Goal: Transaction & Acquisition: Purchase product/service

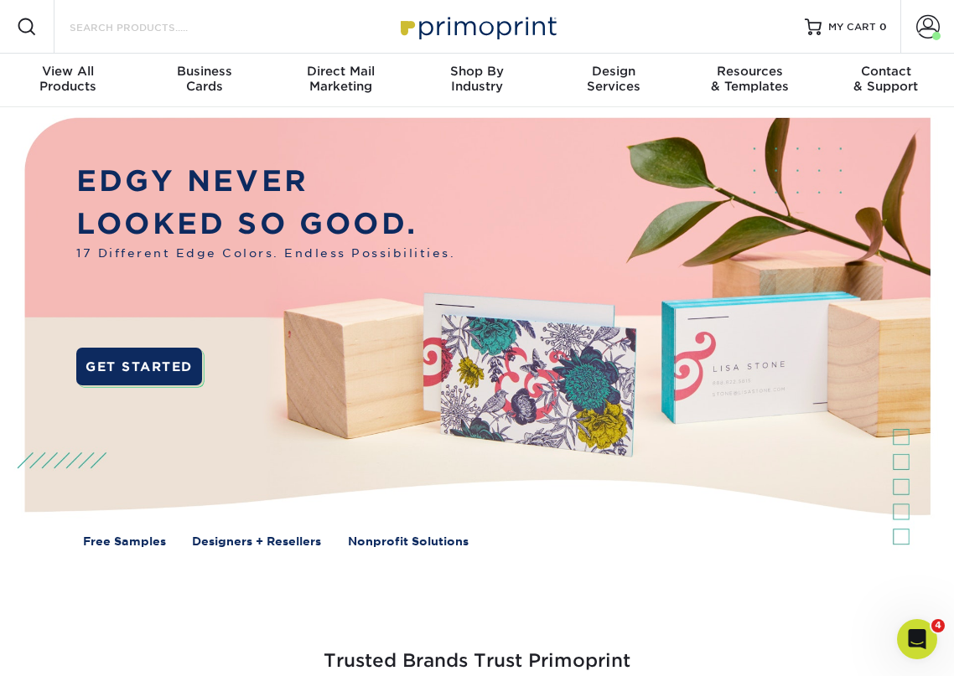
click at [151, 21] on input "Search Products" at bounding box center [149, 27] width 163 height 20
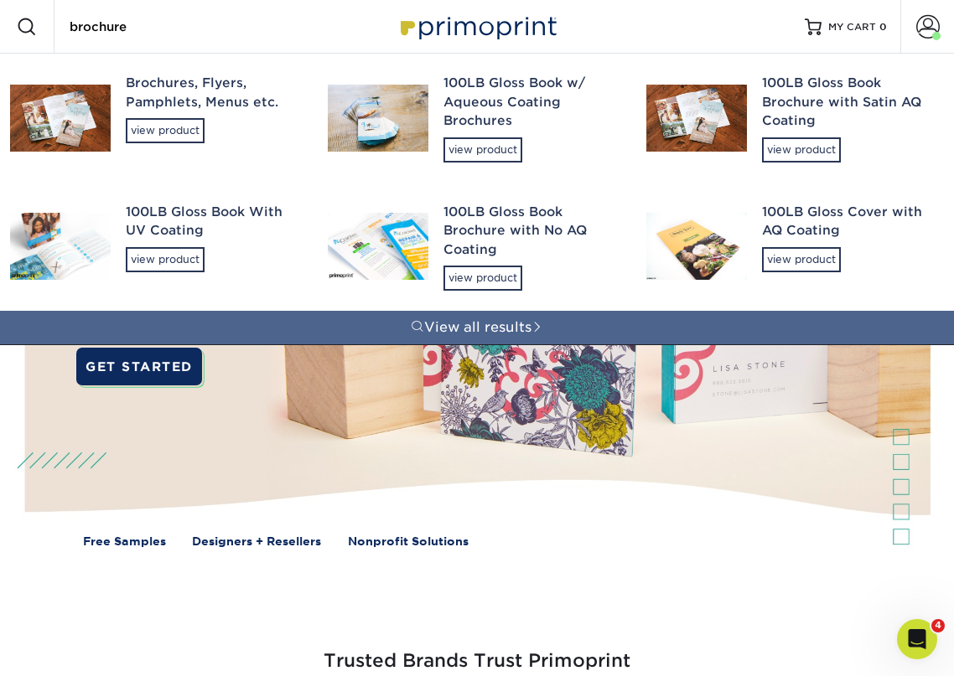
type input "brochure"
click at [171, 116] on div "Brochures, Flyers, Pamphlets, Menus etc. view product" at bounding box center [212, 109] width 172 height 110
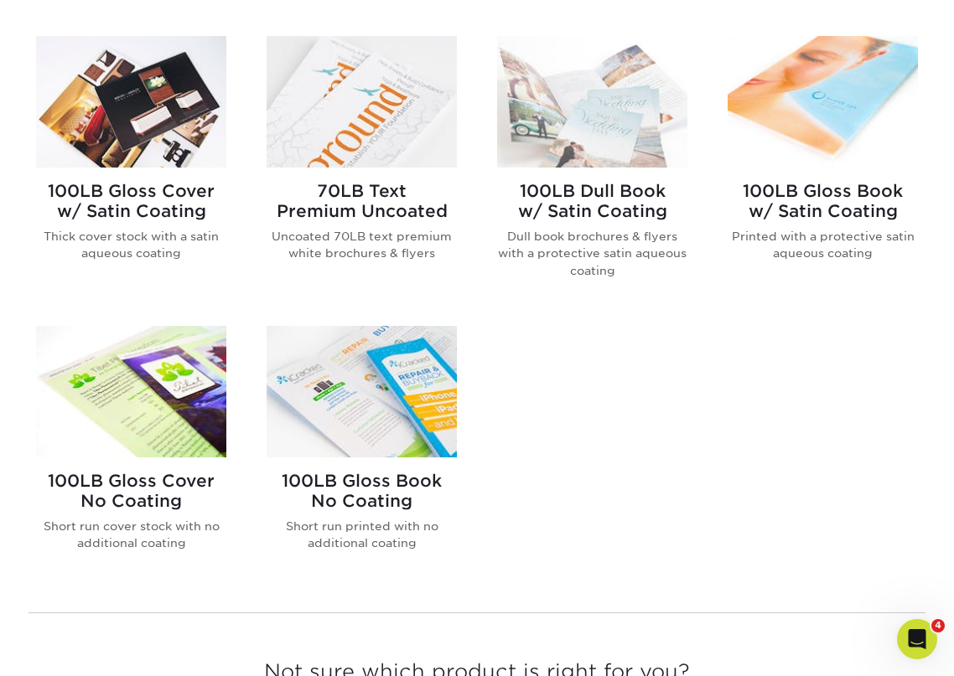
scroll to position [1006, 0]
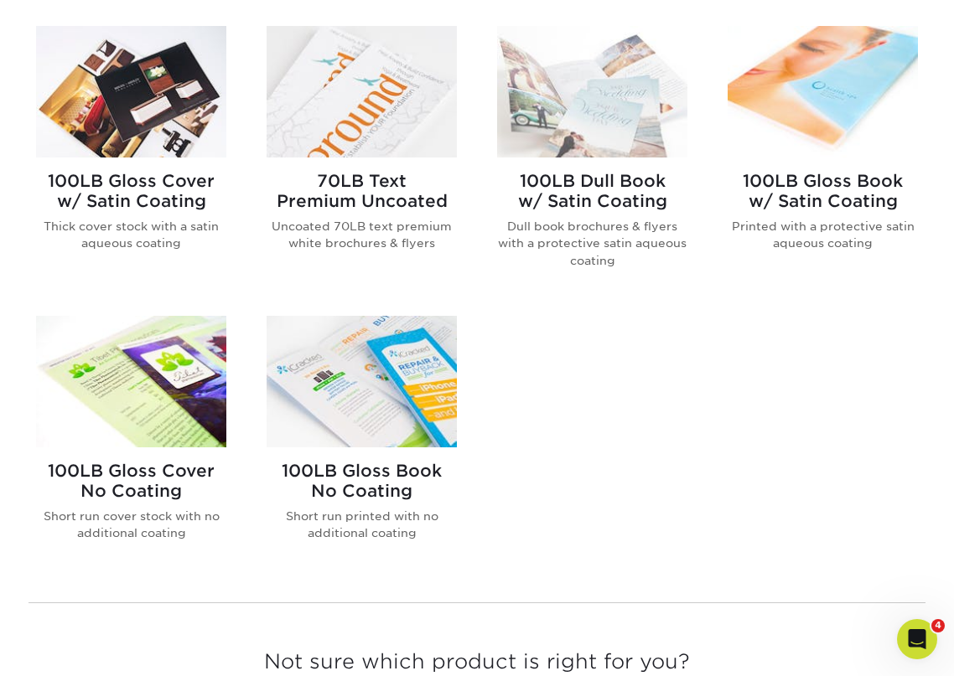
click at [384, 398] on img at bounding box center [361, 382] width 190 height 132
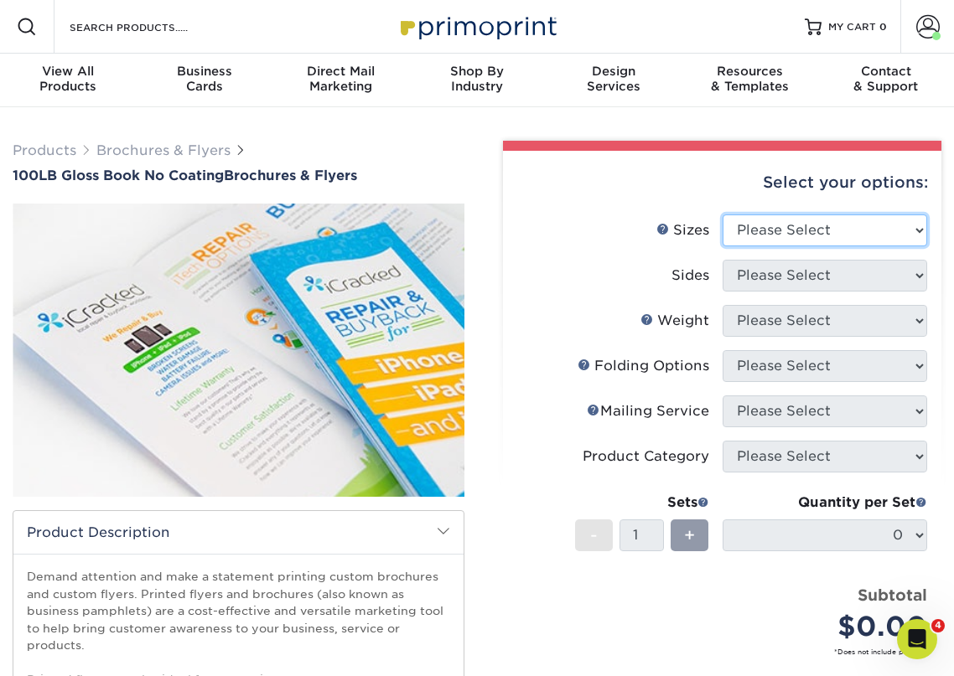
click at [845, 240] on select "Please Select 3.67" x 8.5" 4" x 6" 4" x 8.5" 4" x 9" 4" x 10" 4" x 11" 4" x 15"…" at bounding box center [824, 231] width 205 height 32
click at [358, 595] on p "Demand attention and make a statement printing custom brochures and custom flye…" at bounding box center [238, 687] width 423 height 239
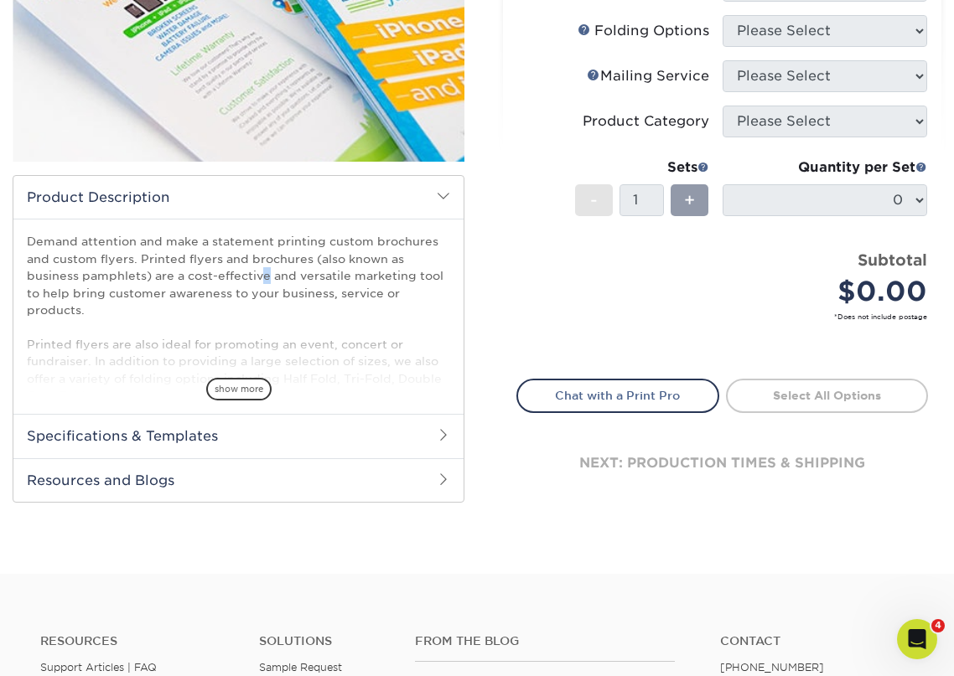
scroll to position [251, 0]
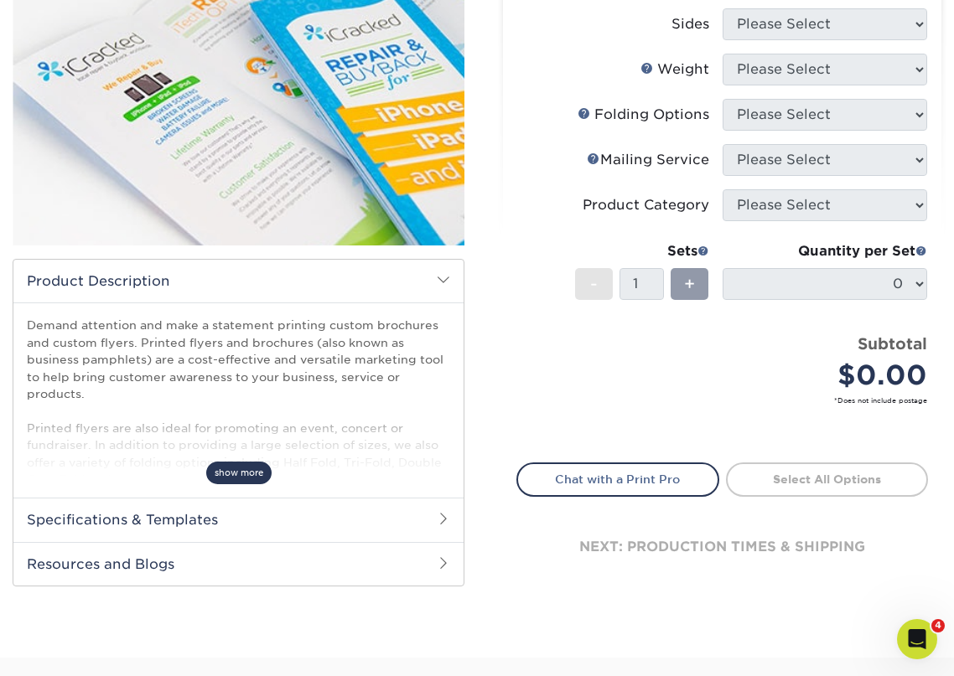
click at [223, 474] on span "show more" at bounding box center [238, 473] width 65 height 23
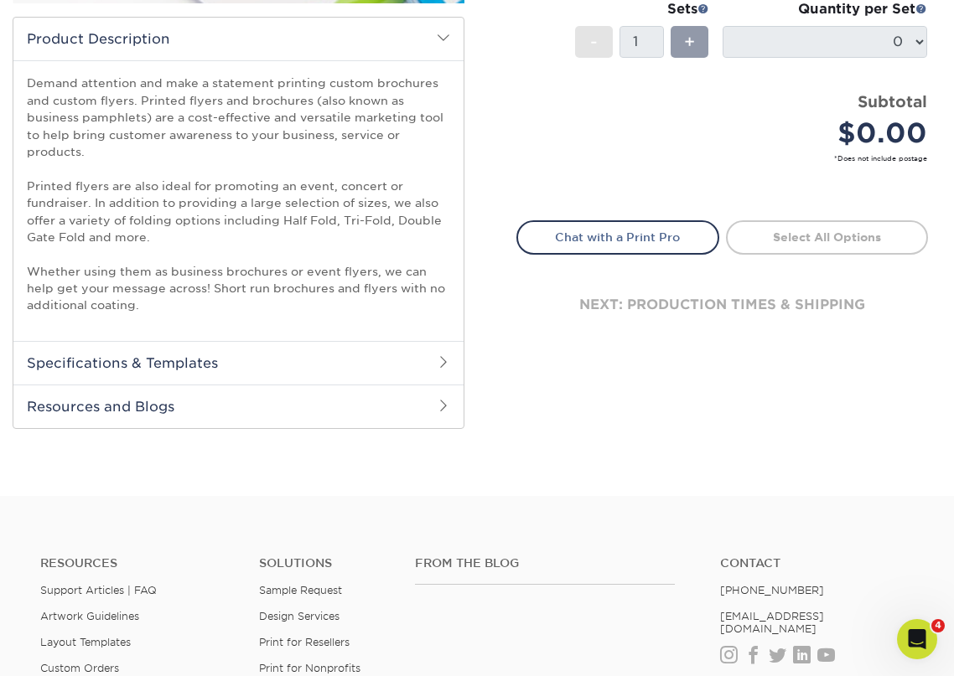
scroll to position [503, 0]
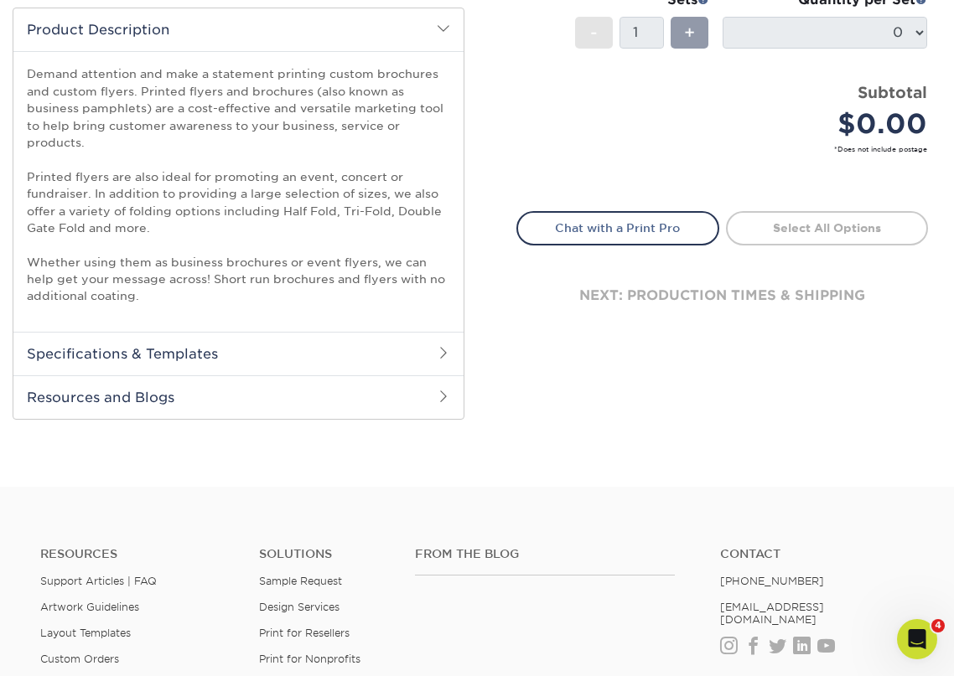
click at [362, 348] on h2 "Specifications & Templates" at bounding box center [238, 354] width 450 height 44
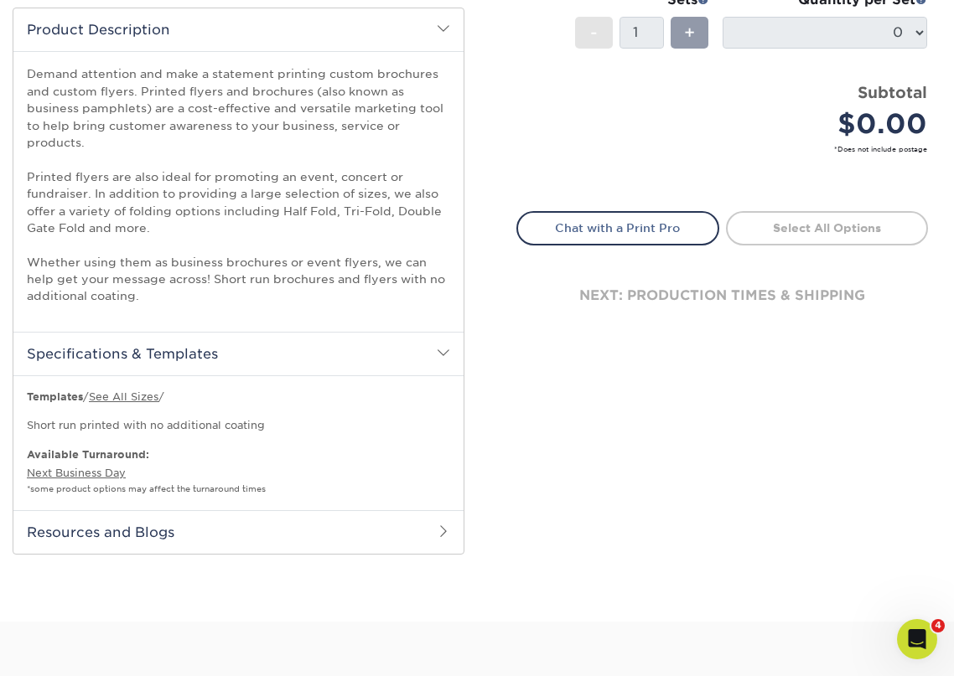
click at [129, 390] on p "Templates / See All Sizes /" at bounding box center [238, 397] width 423 height 15
click at [131, 396] on link "See All Sizes" at bounding box center [124, 397] width 70 height 13
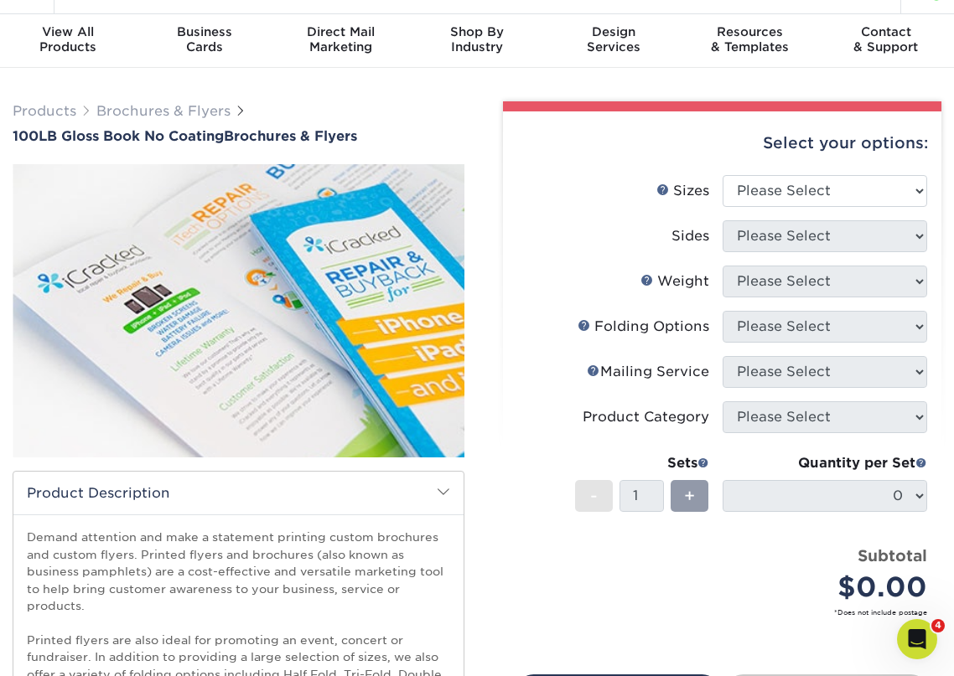
scroll to position [0, 0]
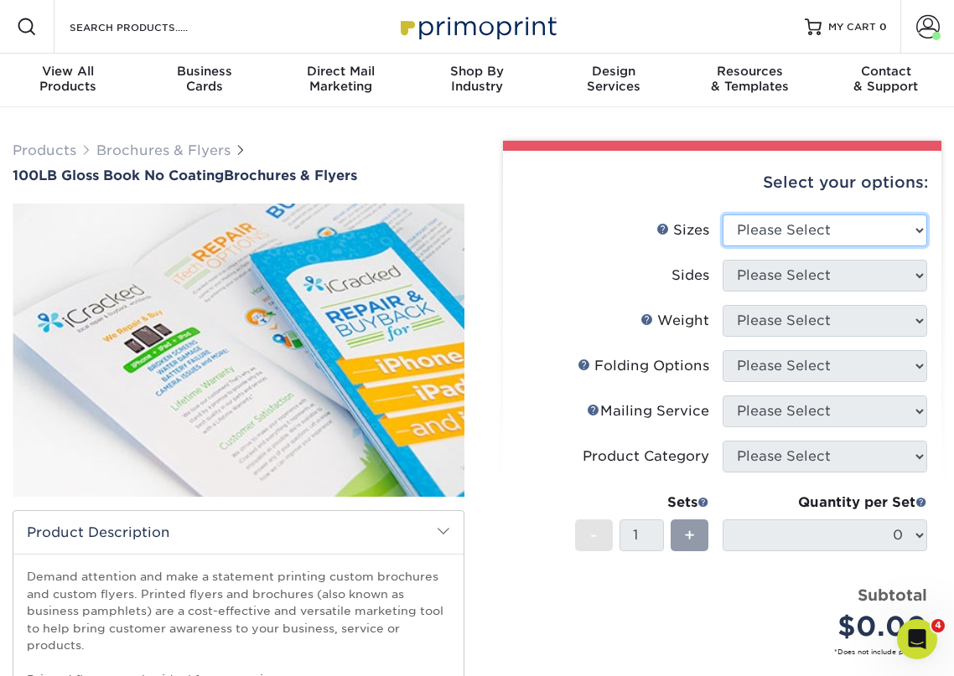
click at [799, 225] on select "Please Select 3.67" x 8.5" 4" x 6" 4" x 8.5" 4" x 9" 4" x 10" 4" x 11" 4" x 15"…" at bounding box center [824, 231] width 205 height 32
select select "8.50x11.00"
click at [722, 215] on select "Please Select 3.67" x 8.5" 4" x 6" 4" x 8.5" 4" x 9" 4" x 10" 4" x 11" 4" x 15"…" at bounding box center [824, 231] width 205 height 32
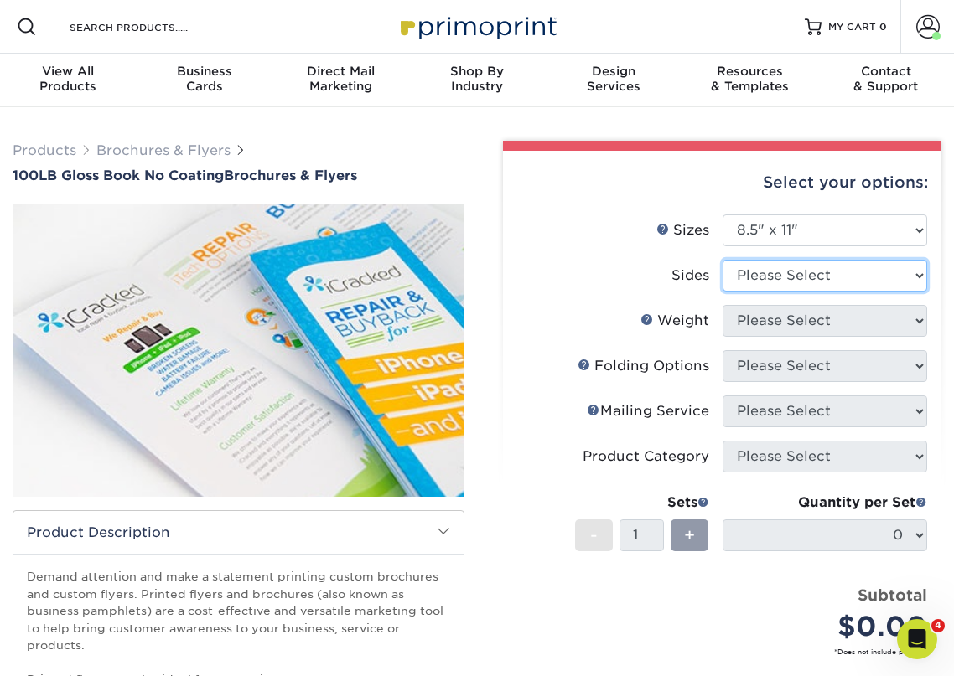
click at [820, 272] on select "Please Select Print Both Sides Print Front Only" at bounding box center [824, 276] width 205 height 32
select select "13abbda7-1d64-4f25-8bb2-c179b224825d"
click at [722, 260] on select "Please Select Print Both Sides Print Front Only" at bounding box center [824, 276] width 205 height 32
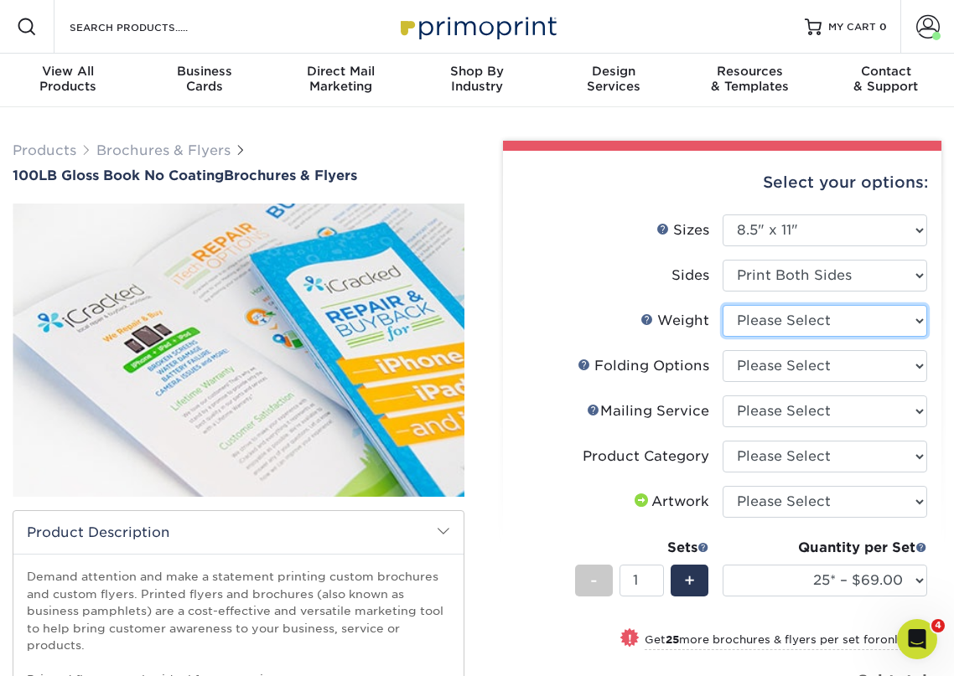
click at [831, 313] on select "Please Select 100LB" at bounding box center [824, 321] width 205 height 32
select select "100LB"
click at [722, 305] on select "Please Select 100LB" at bounding box center [824, 321] width 205 height 32
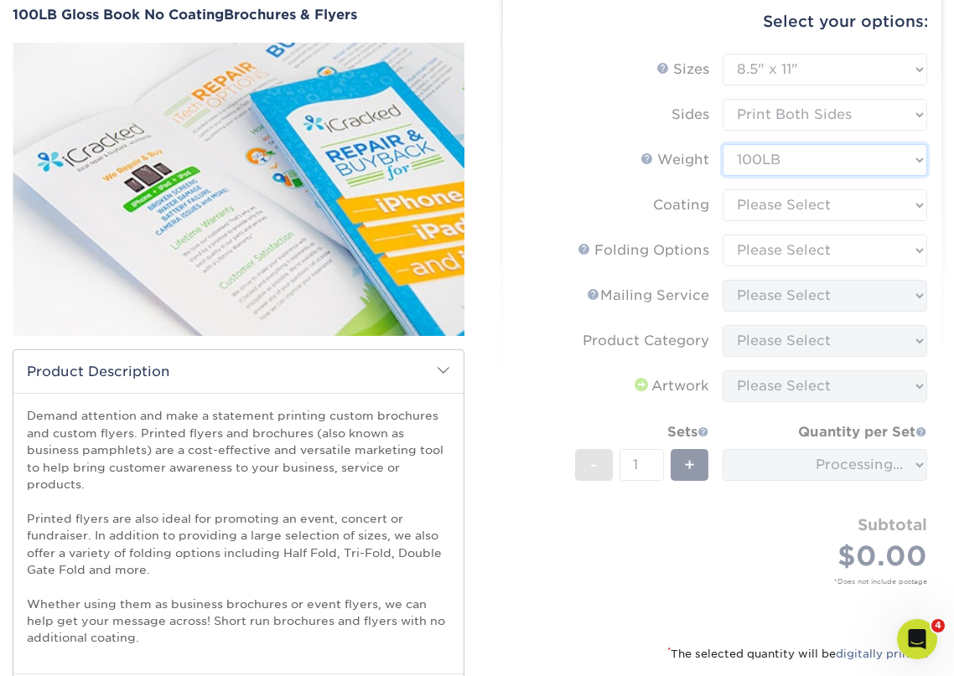
scroll to position [168, 0]
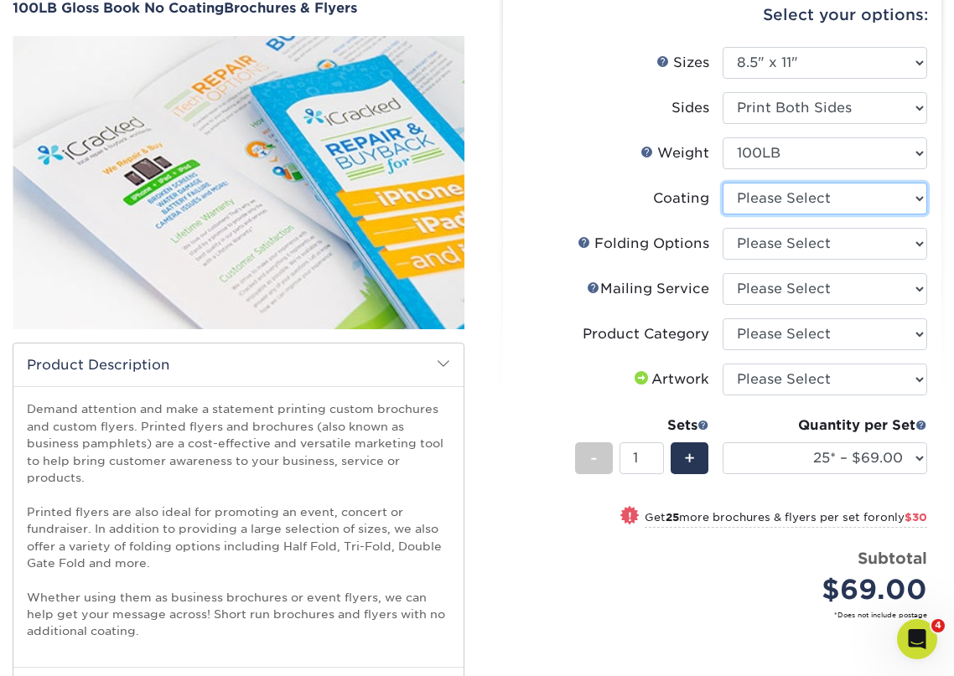
click at [807, 204] on select at bounding box center [824, 199] width 205 height 32
click at [810, 209] on select at bounding box center [824, 199] width 205 height 32
click at [820, 202] on select at bounding box center [824, 199] width 205 height 32
select select "3e7618de-abca-4bda-9f97-8b9129e913d8"
click at [722, 183] on select at bounding box center [824, 199] width 205 height 32
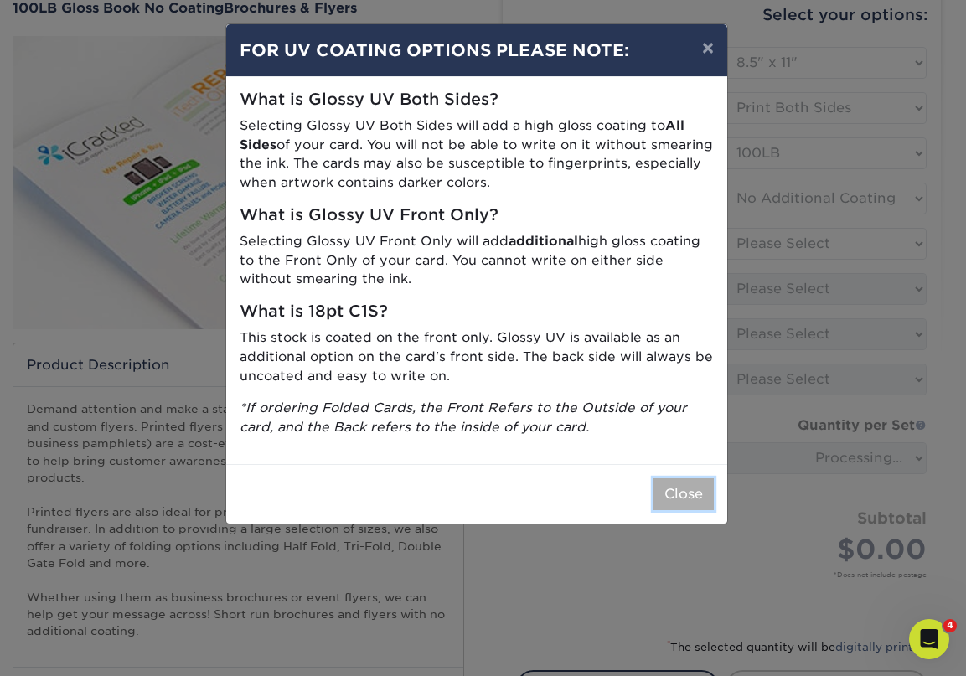
click at [684, 497] on button "Close" at bounding box center [684, 495] width 60 height 32
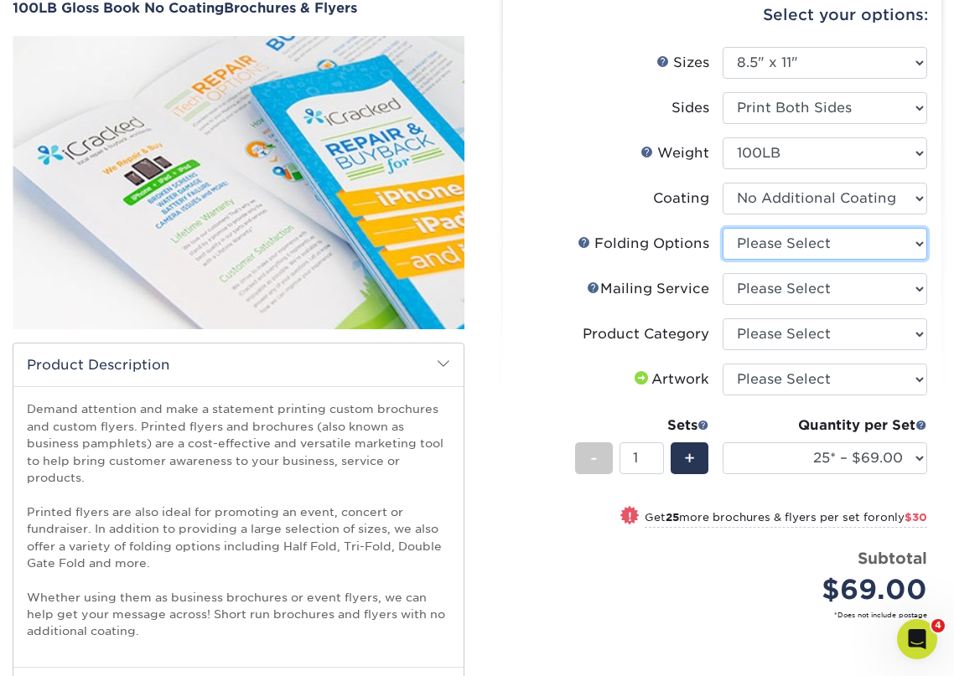
click at [827, 247] on select "Please Select FLAT - No Folding Accordion Fold Half-Fold (Vertical) Half-Fold (…" at bounding box center [824, 244] width 205 height 32
select select "6bd2fd9e-193e-4811-88f7-94c08206d735"
click at [722, 228] on select "Please Select FLAT - No Folding Accordion Fold Half-Fold (Vertical) Half-Fold (…" at bounding box center [824, 244] width 205 height 32
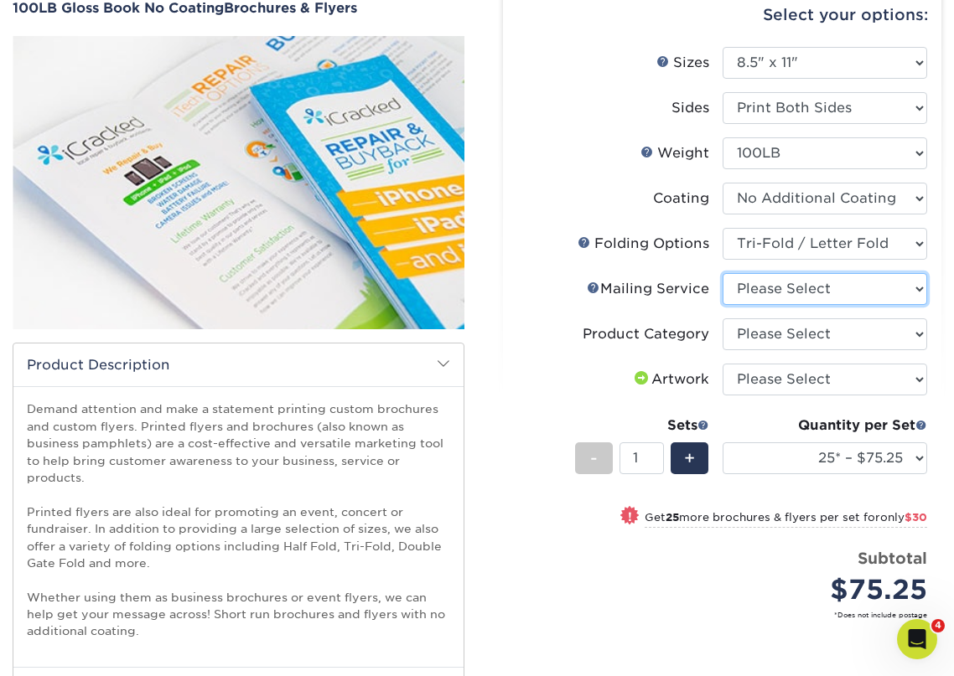
click at [842, 291] on select "Please Select No Direct Mailing Service No, I will mail/stamp/imprint Direct Ma…" at bounding box center [824, 289] width 205 height 32
select select "3e5e9bdd-d78a-4c28-a41d-fe1407925ca6"
click at [722, 273] on select "Please Select No Direct Mailing Service No, I will mail/stamp/imprint Direct Ma…" at bounding box center [824, 289] width 205 height 32
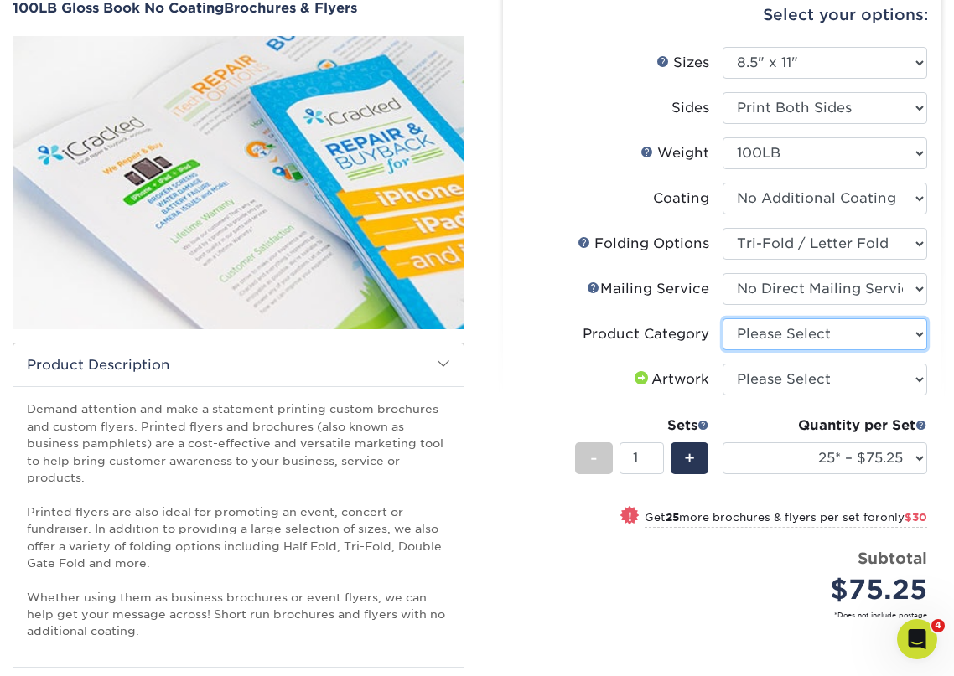
click at [827, 331] on select "Please Select Flyers and Brochures" at bounding box center [824, 334] width 205 height 32
select select "1a668080-6b7c-4174-b399-2c3833b27ef4"
click at [722, 318] on select "Please Select Flyers and Brochures" at bounding box center [824, 334] width 205 height 32
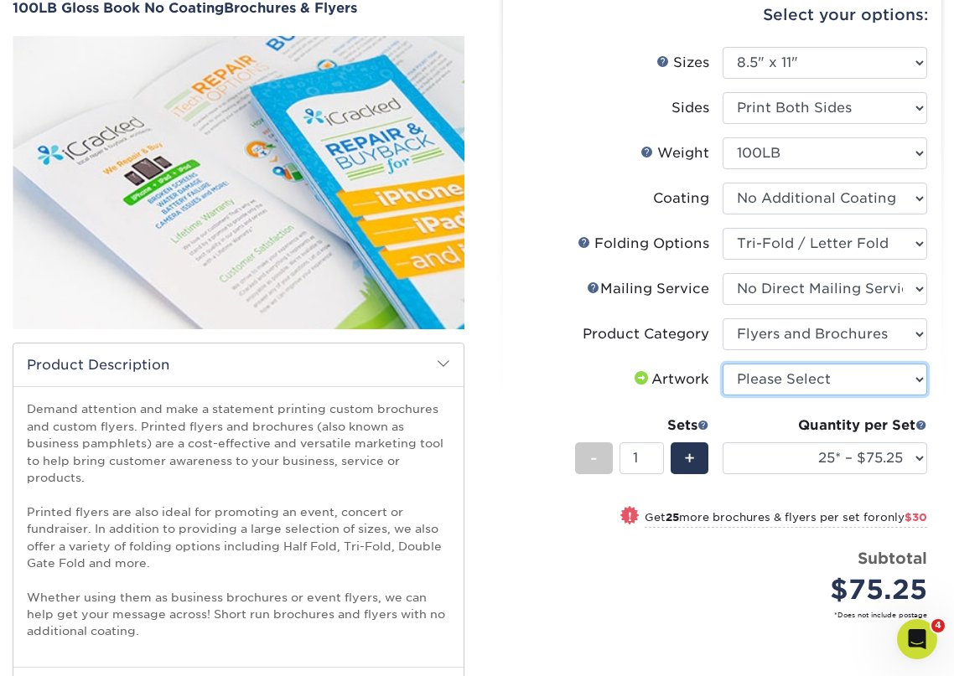
click at [823, 377] on select "Please Select I will upload files I need a design - $175" at bounding box center [824, 380] width 205 height 32
select select "upload"
click at [722, 364] on select "Please Select I will upload files I need a design - $175" at bounding box center [824, 380] width 205 height 32
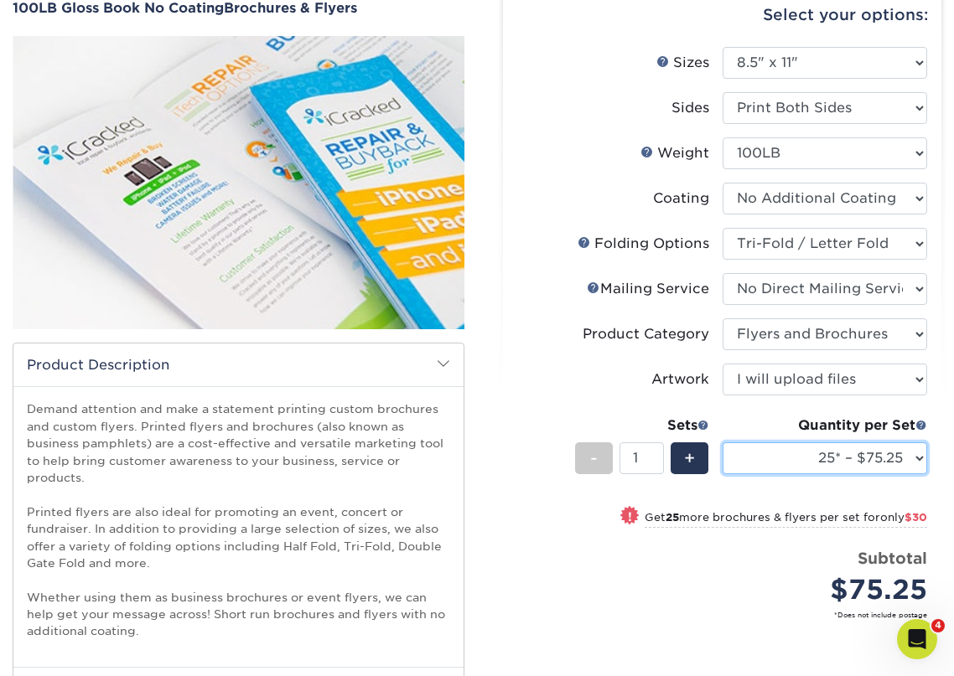
click at [806, 461] on select "25* – $75.25 50* – $105.25 75* – $127.25 100* – $152.50 250* – $294.50 500 – $5…" at bounding box center [824, 458] width 205 height 32
click at [722, 442] on select "25* – $75.25 50* – $105.25 75* – $127.25 100* – $152.50 250* – $294.50 500 – $5…" at bounding box center [824, 458] width 205 height 32
click at [862, 477] on div "Quantity per Set 25* – $75.25 50* – $105.25 75* – $127.25 100* – $152.50 250* –…" at bounding box center [824, 455] width 205 height 78
click at [880, 448] on select "25* – $75.25 50* – $105.25 75* – $127.25 100* – $152.50 250* – $294.50 500 – $5…" at bounding box center [824, 458] width 205 height 32
click at [722, 442] on select "25* – $75.25 50* – $105.25 75* – $127.25 100* – $152.50 250* – $294.50 500 – $5…" at bounding box center [824, 458] width 205 height 32
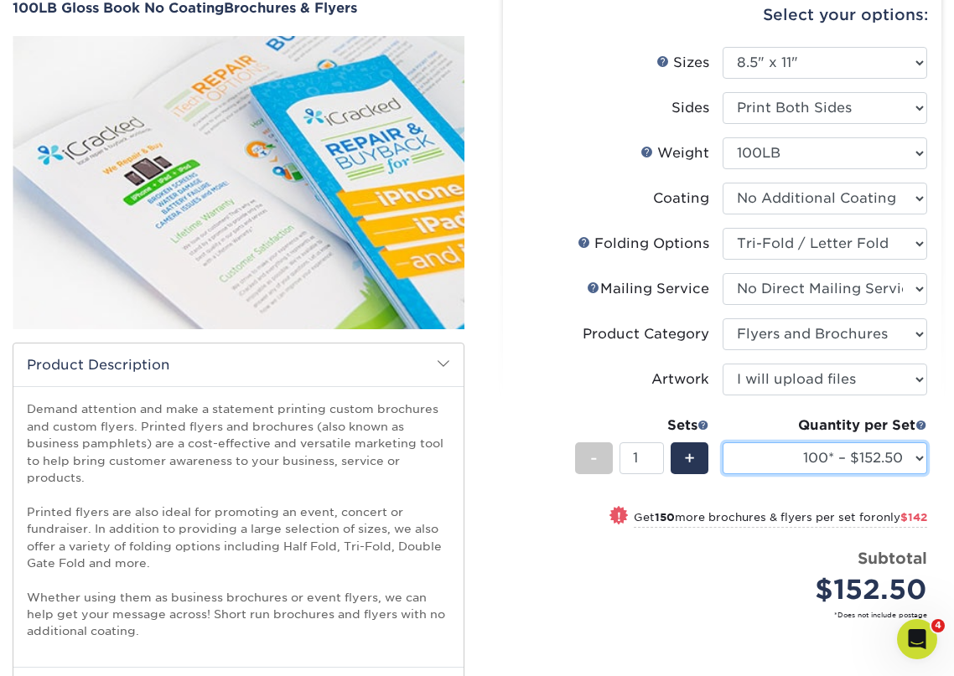
scroll to position [251, 0]
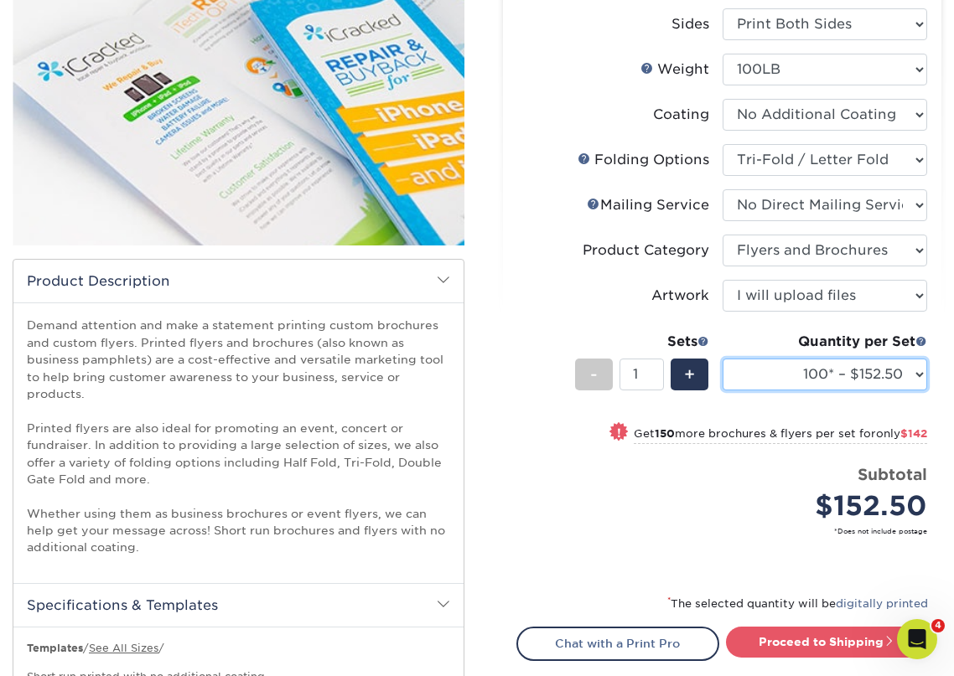
click at [867, 375] on select "25* – $75.25 50* – $105.25 75* – $127.25 100* – $152.50 250* – $294.50 500 – $5…" at bounding box center [824, 375] width 205 height 32
select select "250* – $294.50"
click at [722, 359] on select "25* – $75.25 50* – $105.25 75* – $127.25 100* – $152.50 250* – $294.50 500 – $5…" at bounding box center [824, 375] width 205 height 32
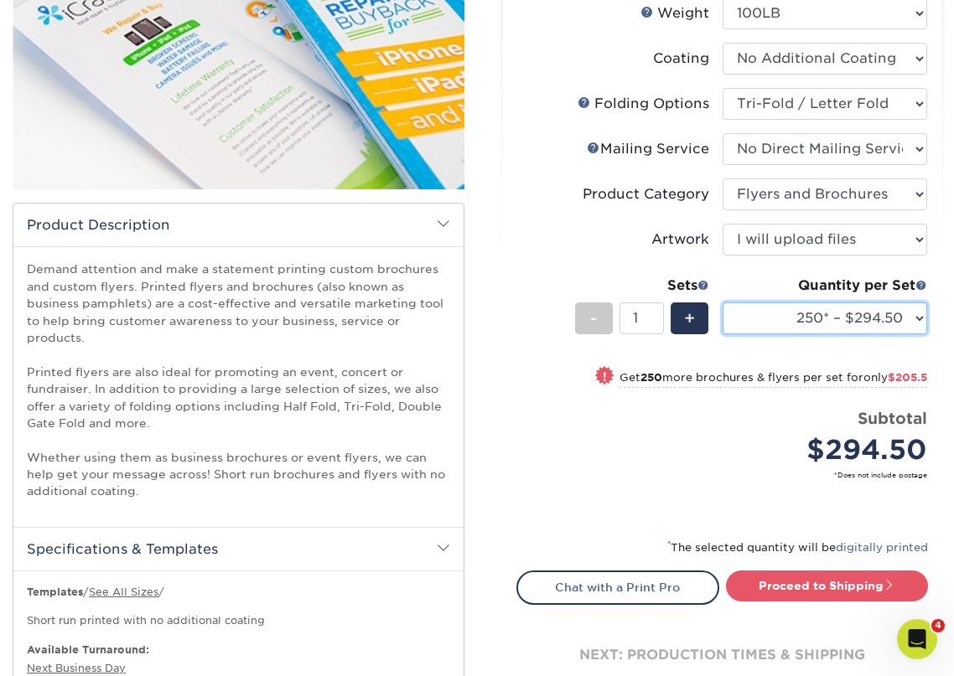
scroll to position [335, 0]
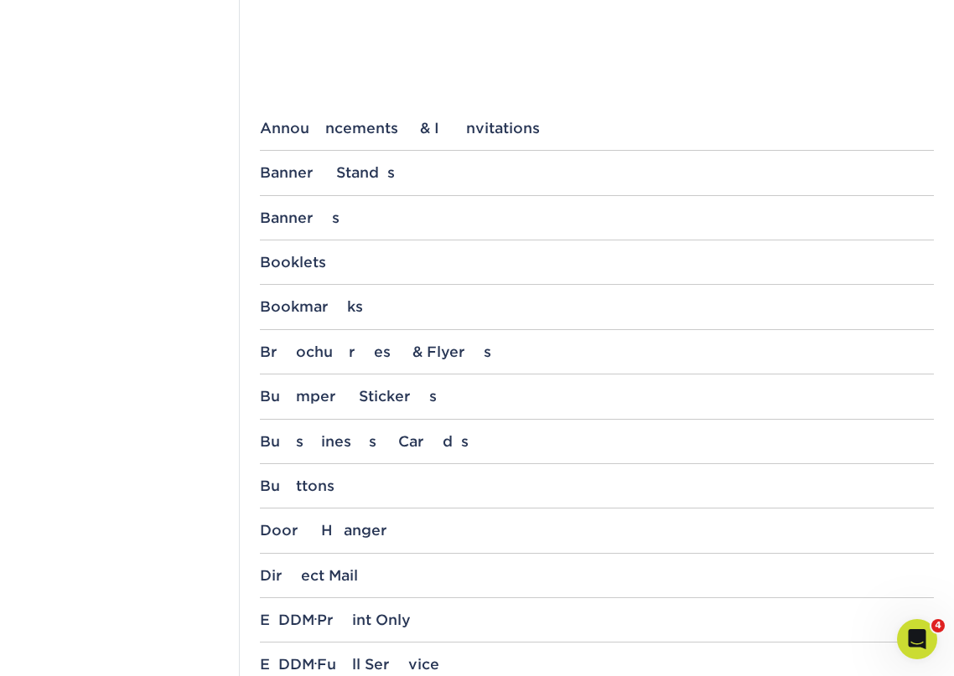
scroll to position [587, 0]
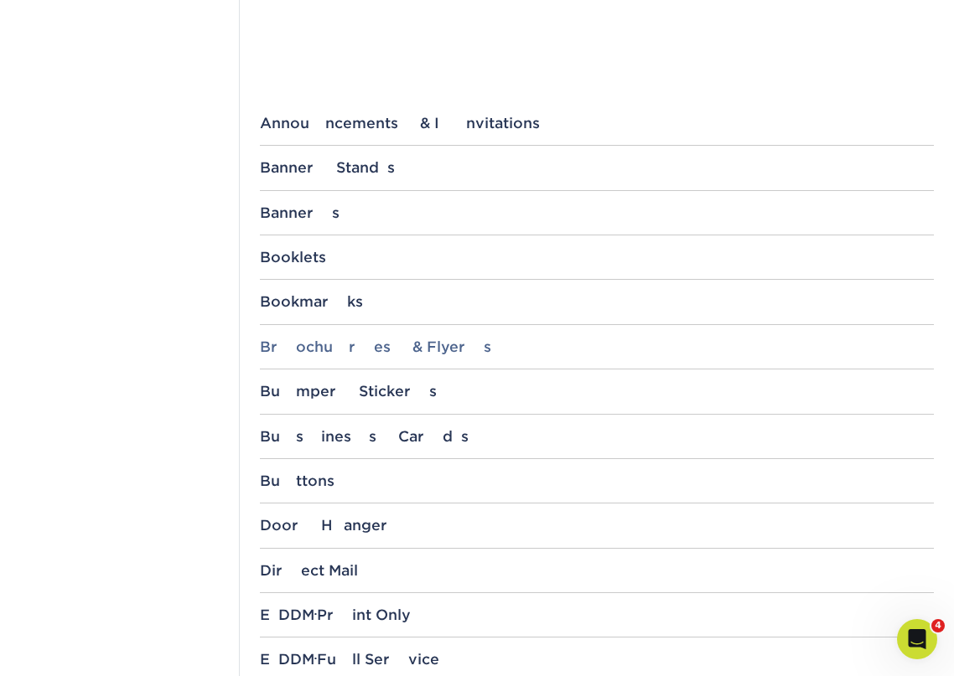
click at [332, 349] on div "Brochures & Flyers" at bounding box center [597, 347] width 675 height 17
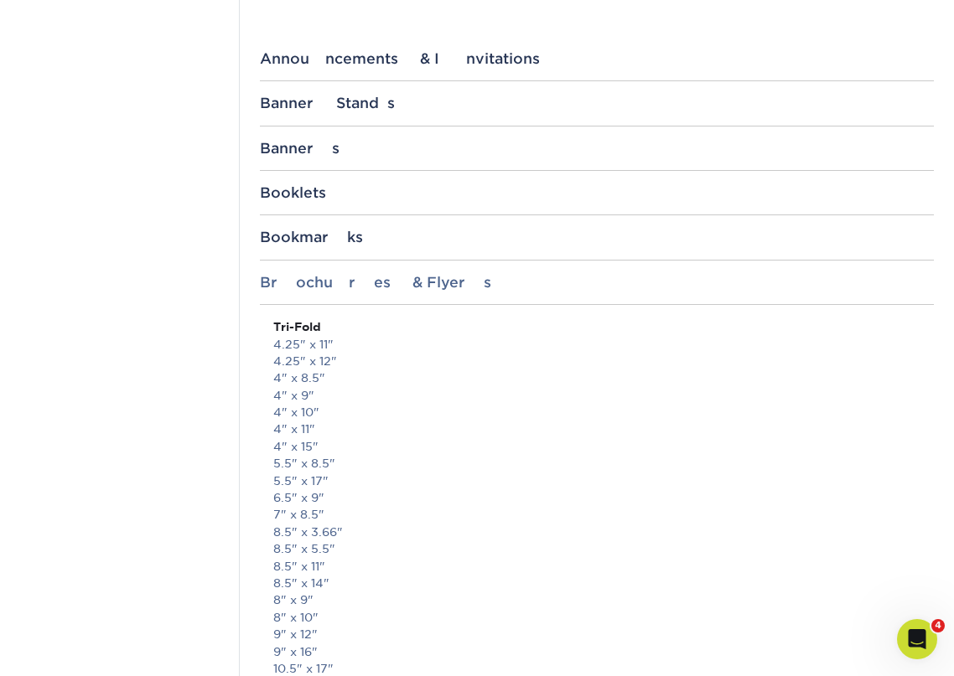
scroll to position [838, 0]
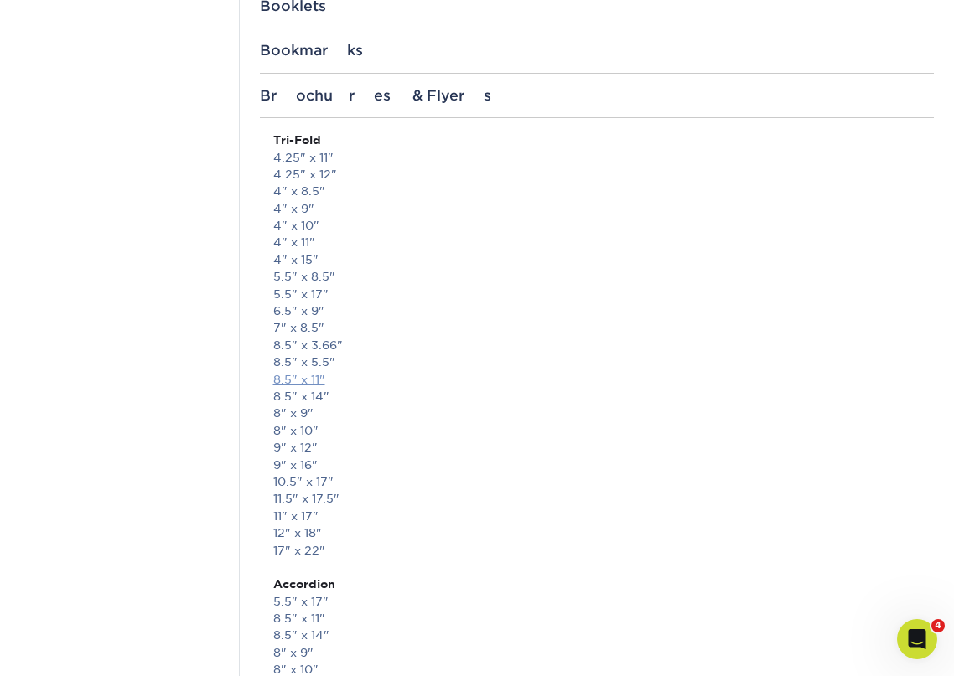
click at [293, 384] on link "8.5" x 11"" at bounding box center [299, 379] width 52 height 13
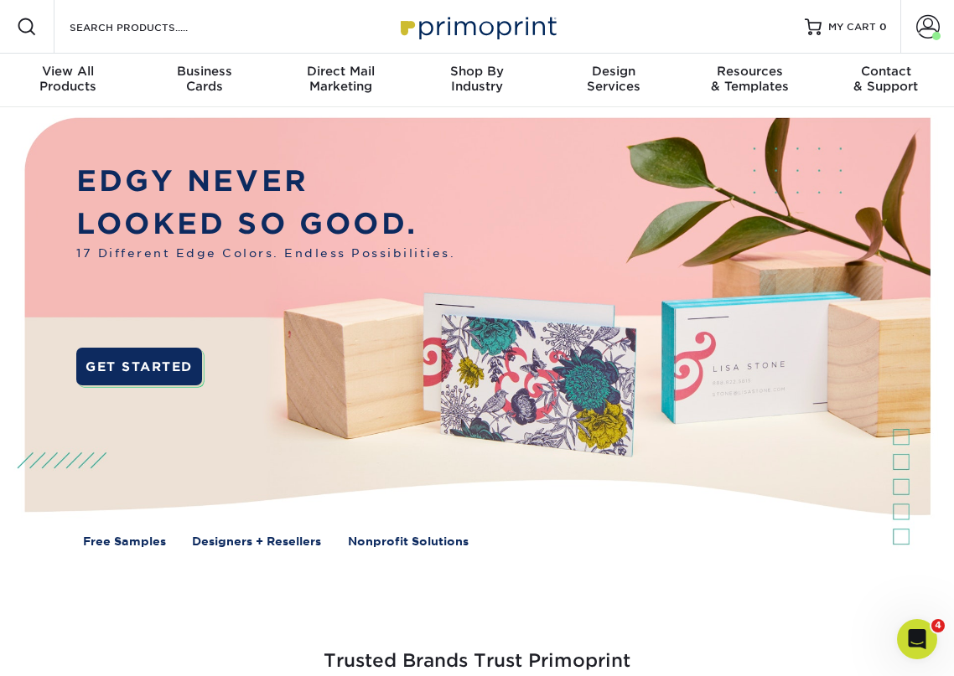
click at [287, 14] on div "Resources Menu Search Products Account [PERSON_NAME] Account Dashboard Active O…" at bounding box center [477, 27] width 954 height 54
click at [920, 18] on span at bounding box center [927, 26] width 23 height 23
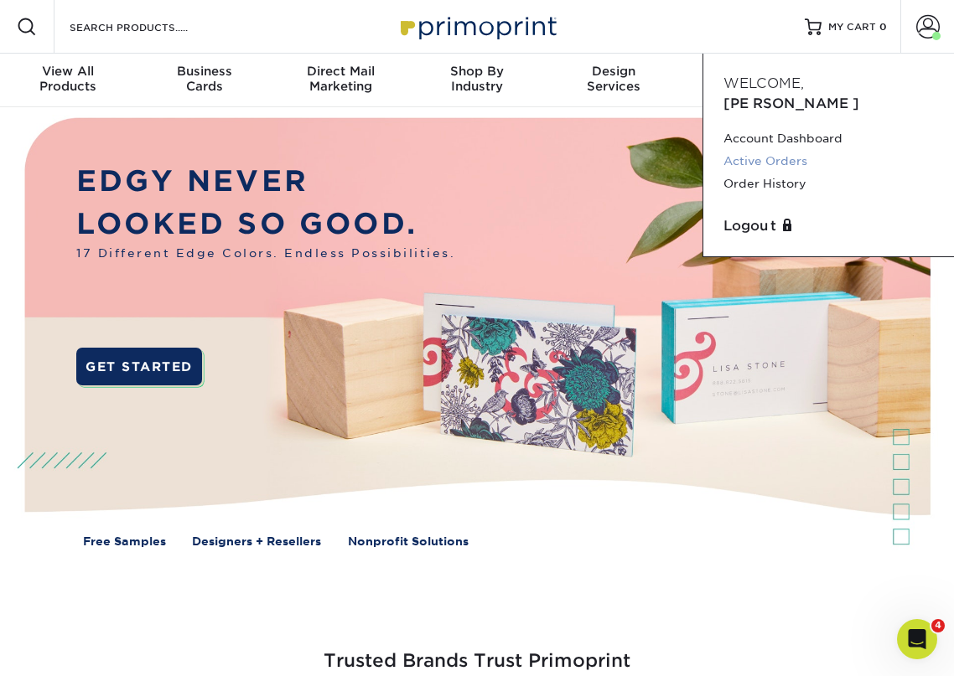
click at [758, 150] on link "Active Orders" at bounding box center [828, 161] width 210 height 23
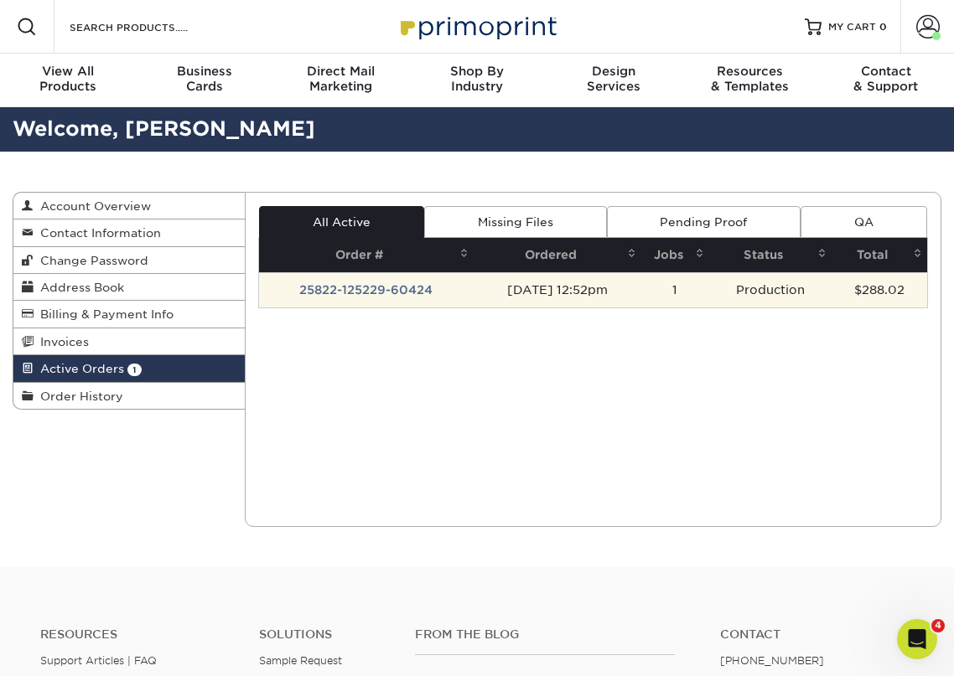
click at [598, 293] on td "[DATE] 12:52pm" at bounding box center [557, 289] width 168 height 35
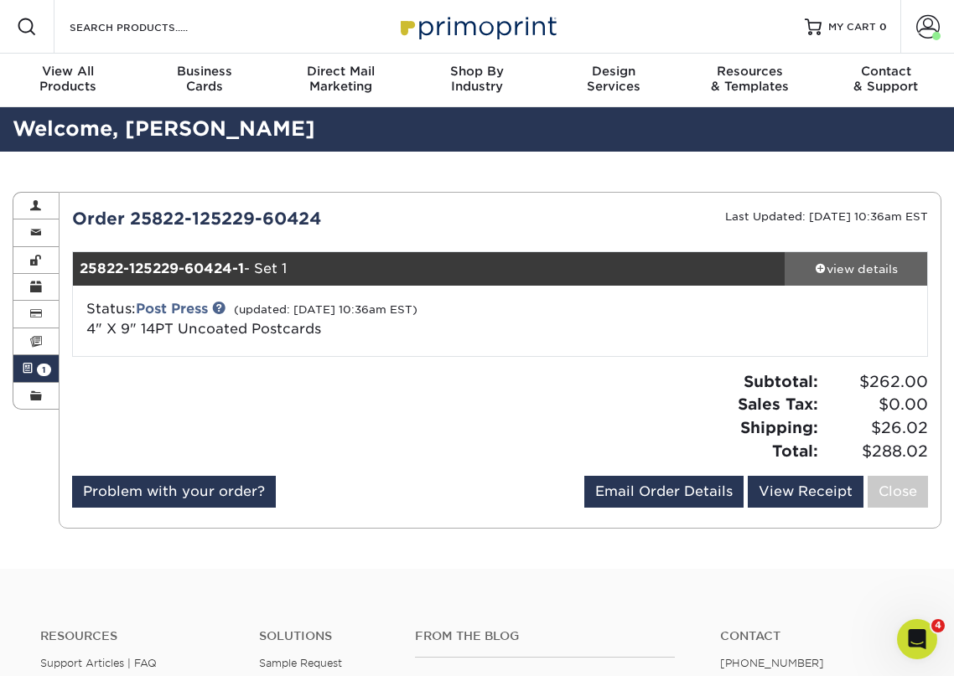
click at [825, 275] on div "view details" at bounding box center [855, 269] width 142 height 17
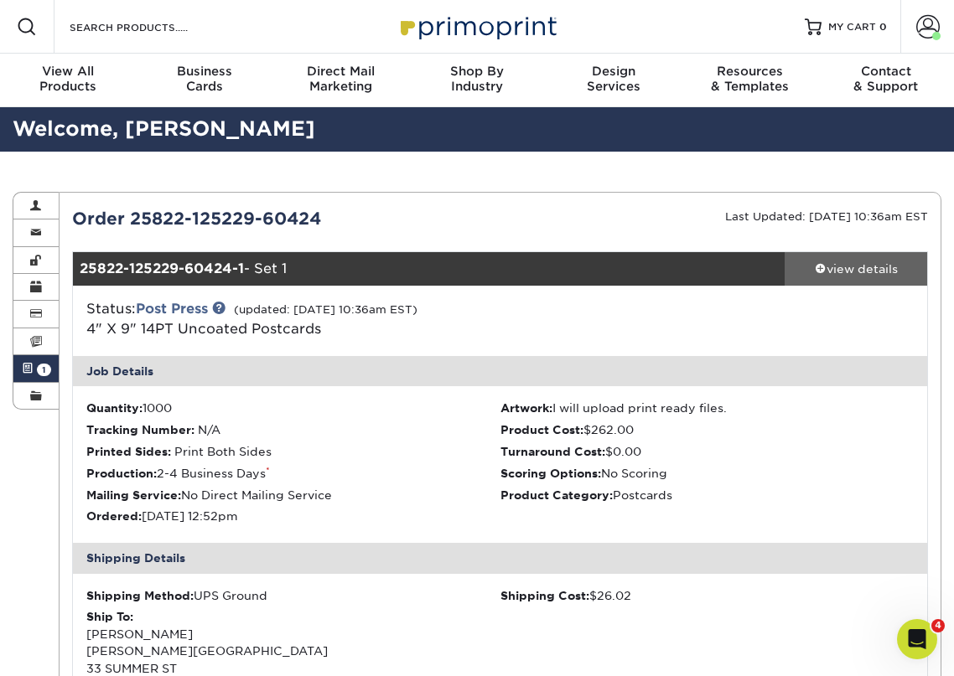
click at [817, 269] on span at bounding box center [821, 268] width 12 height 12
